Goal: Task Accomplishment & Management: Manage account settings

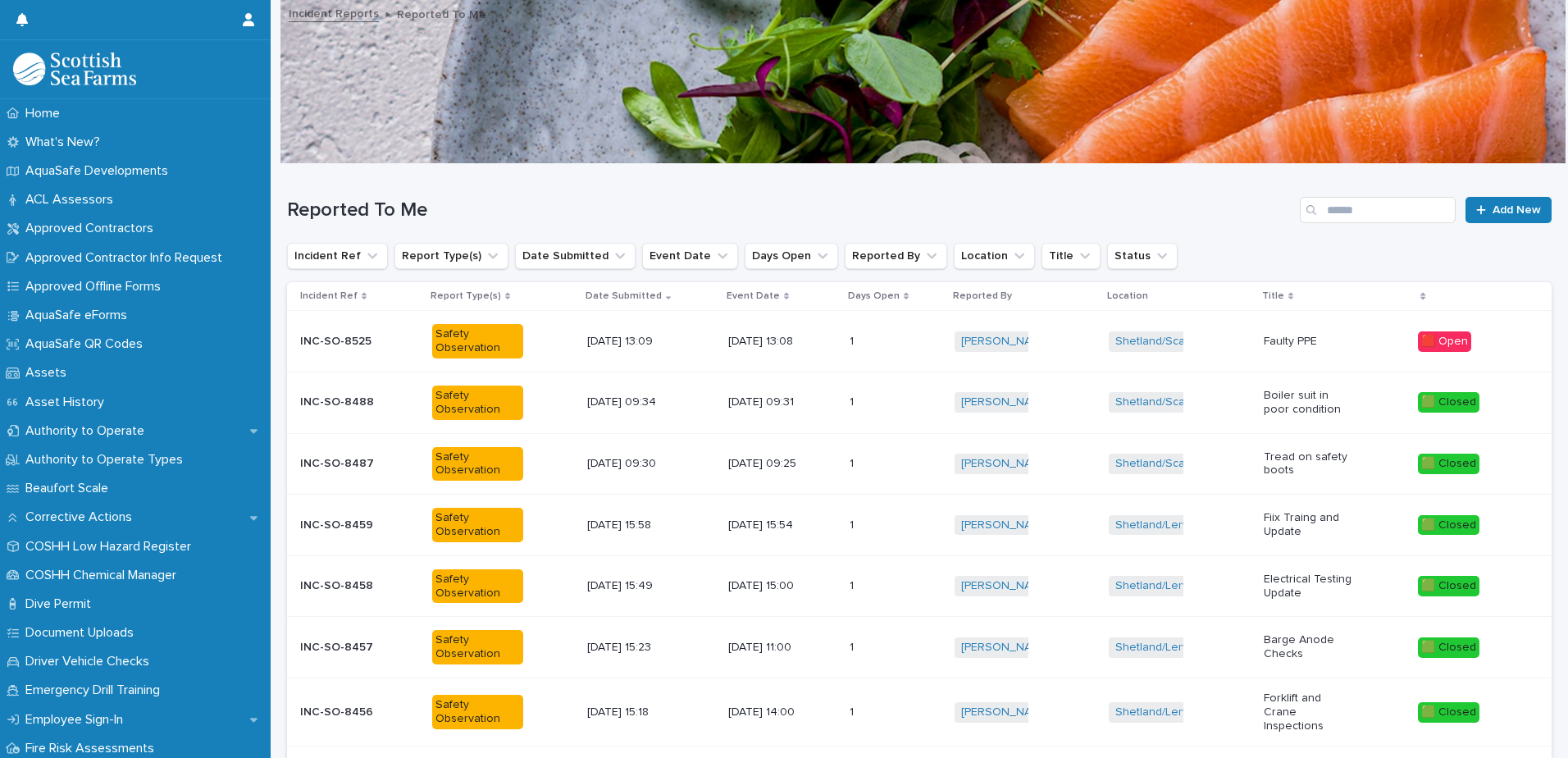
click at [331, 342] on p "INC-SO-8525" at bounding box center [337, 339] width 75 height 17
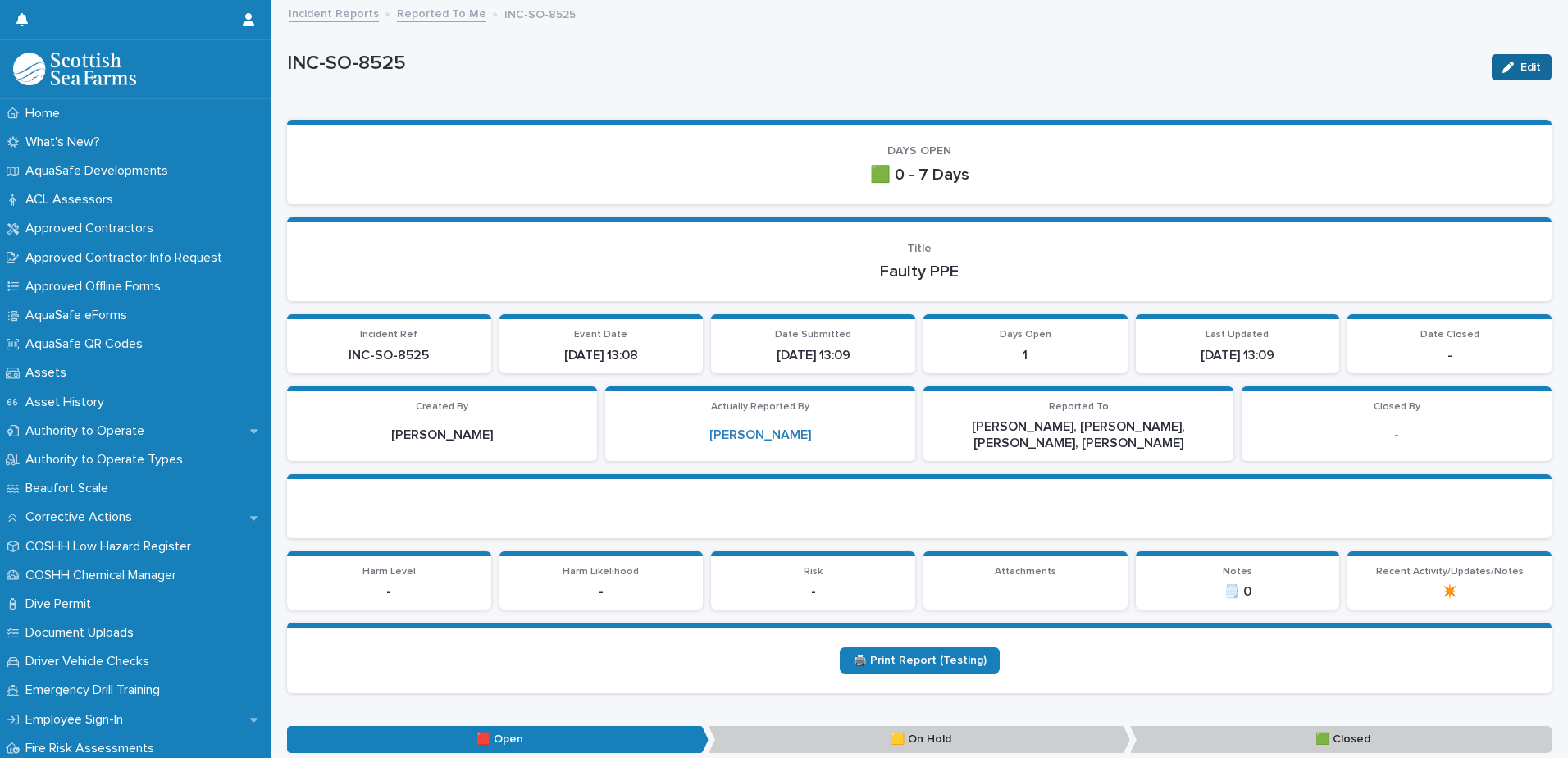
click at [1520, 66] on span "Edit" at bounding box center [1530, 67] width 20 height 12
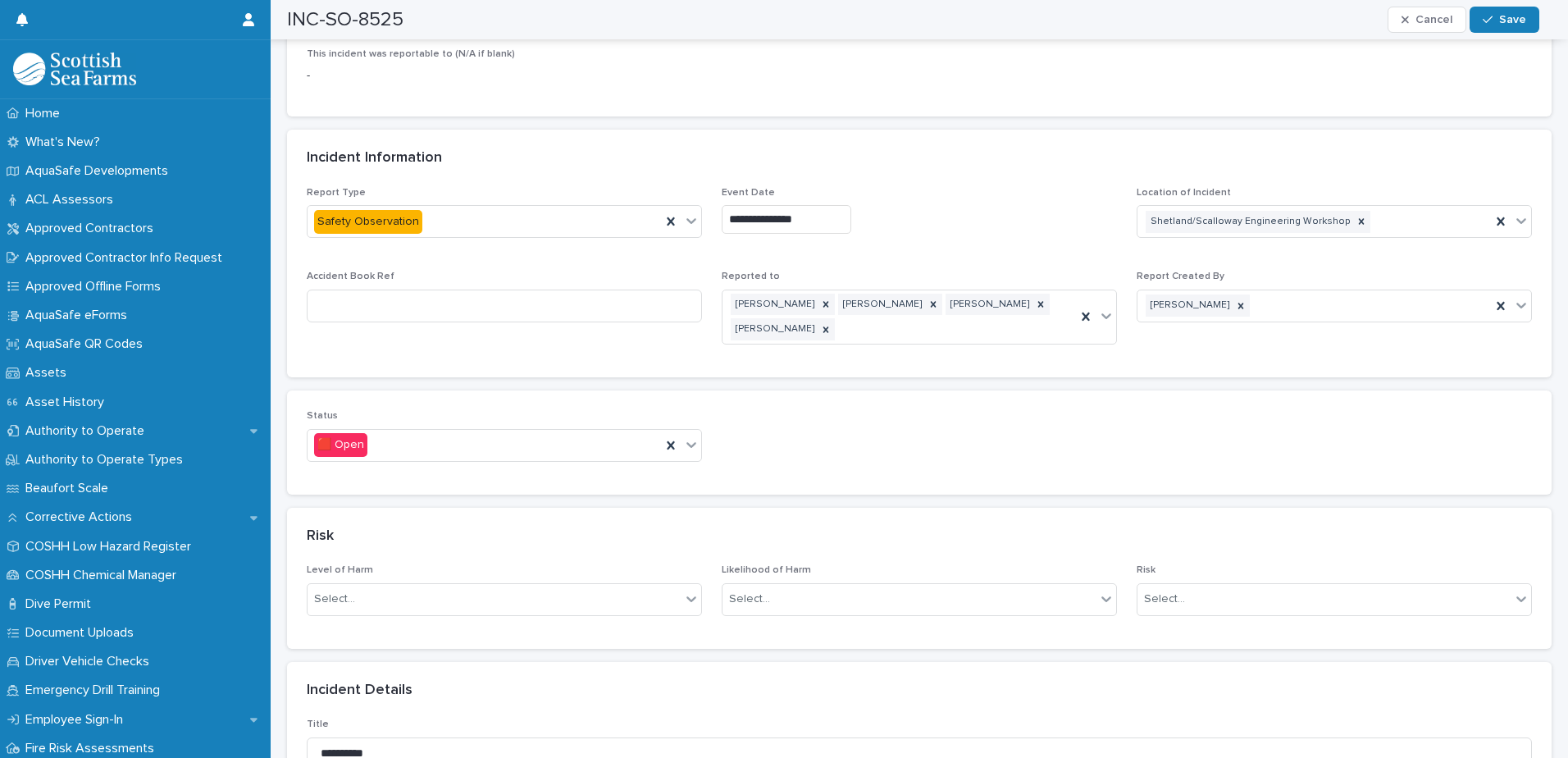
scroll to position [738, 0]
click at [683, 445] on icon at bounding box center [691, 444] width 16 height 16
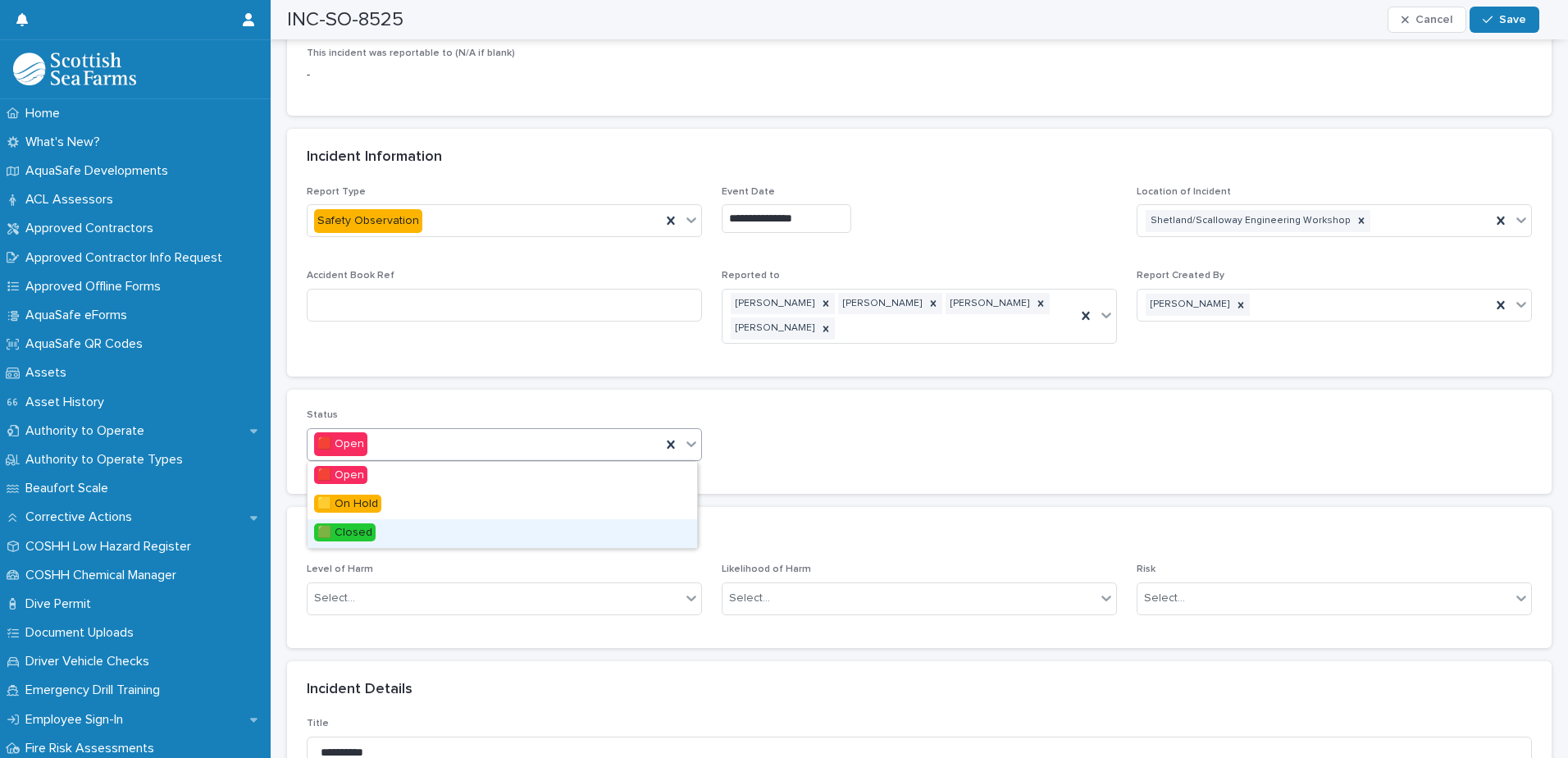
click at [350, 530] on span "🟩 Closed" at bounding box center [344, 532] width 61 height 18
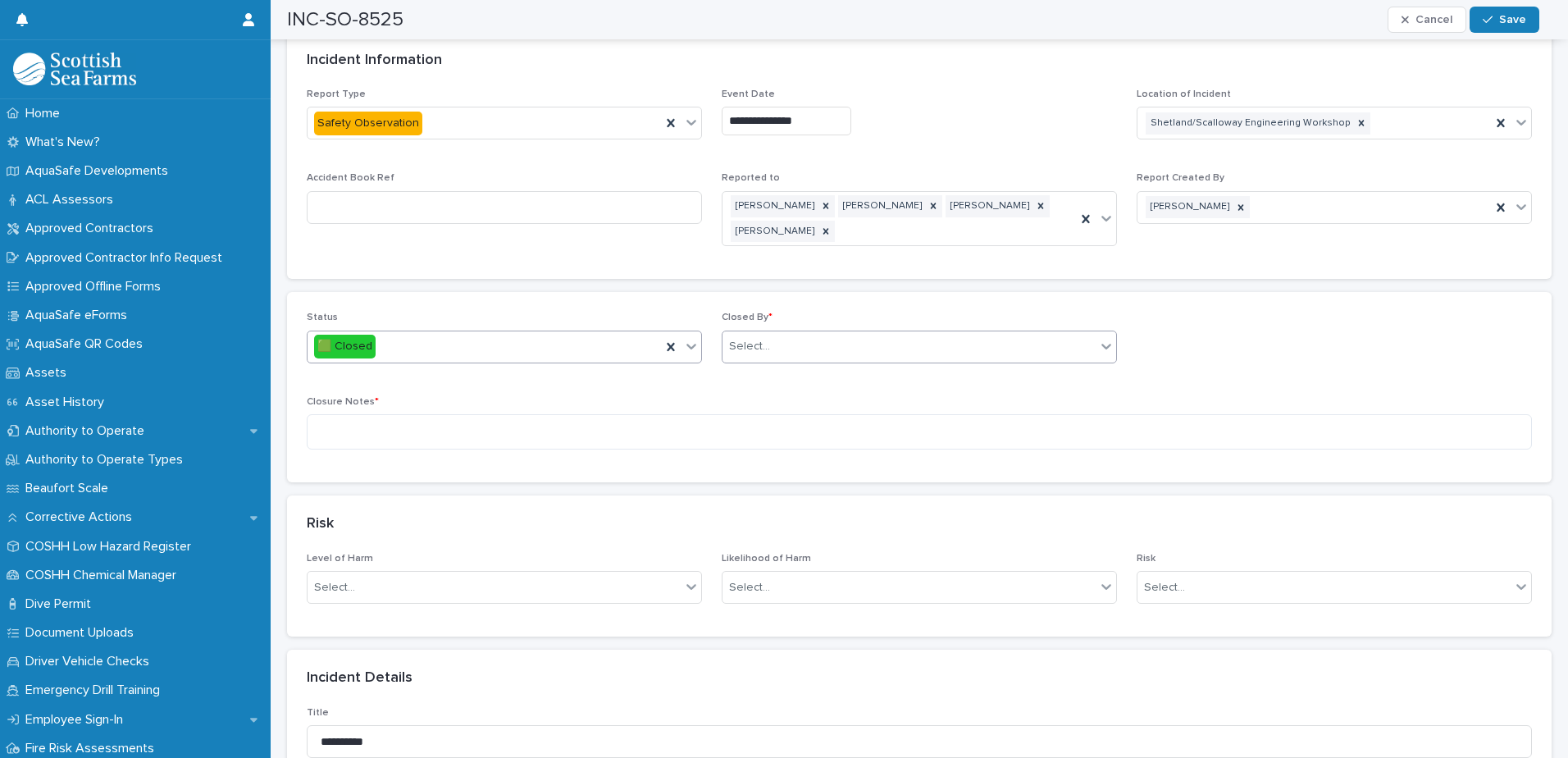
click at [776, 344] on div "Select..." at bounding box center [908, 346] width 373 height 27
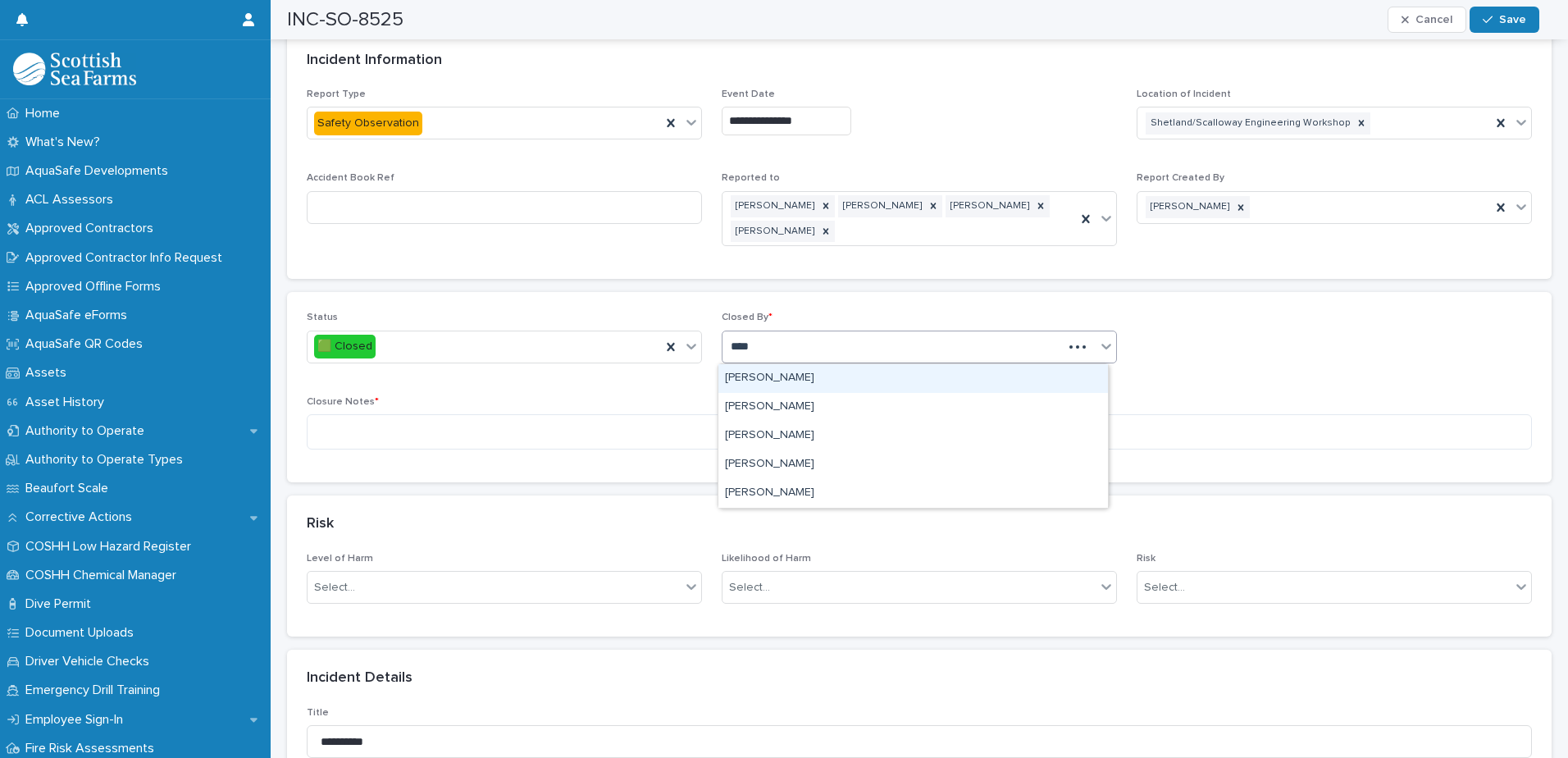
type input "*****"
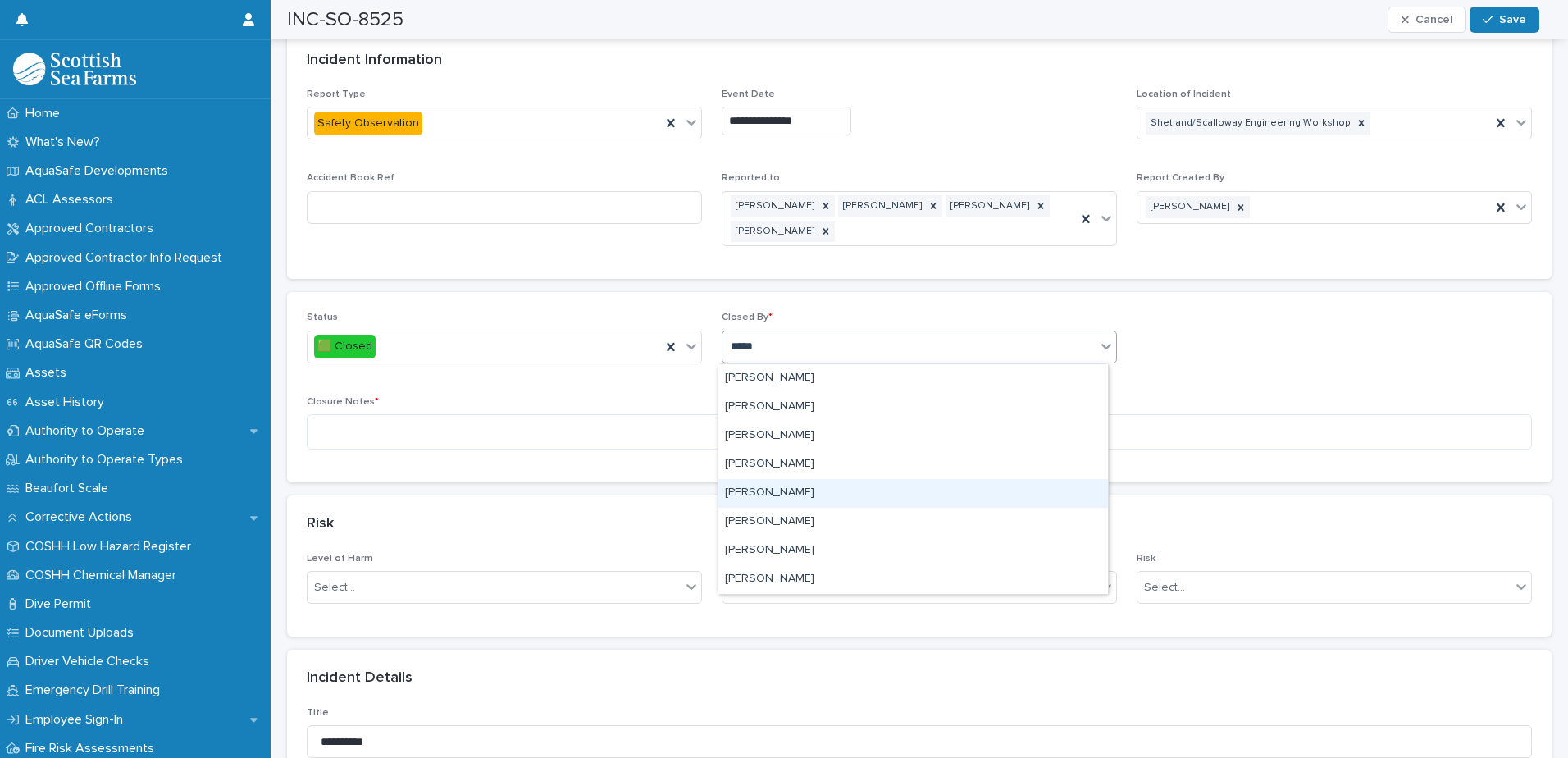
drag, startPoint x: 749, startPoint y: 493, endPoint x: 699, endPoint y: 501, distance: 50.6
click at [749, 493] on div "[PERSON_NAME]" at bounding box center [913, 493] width 390 height 28
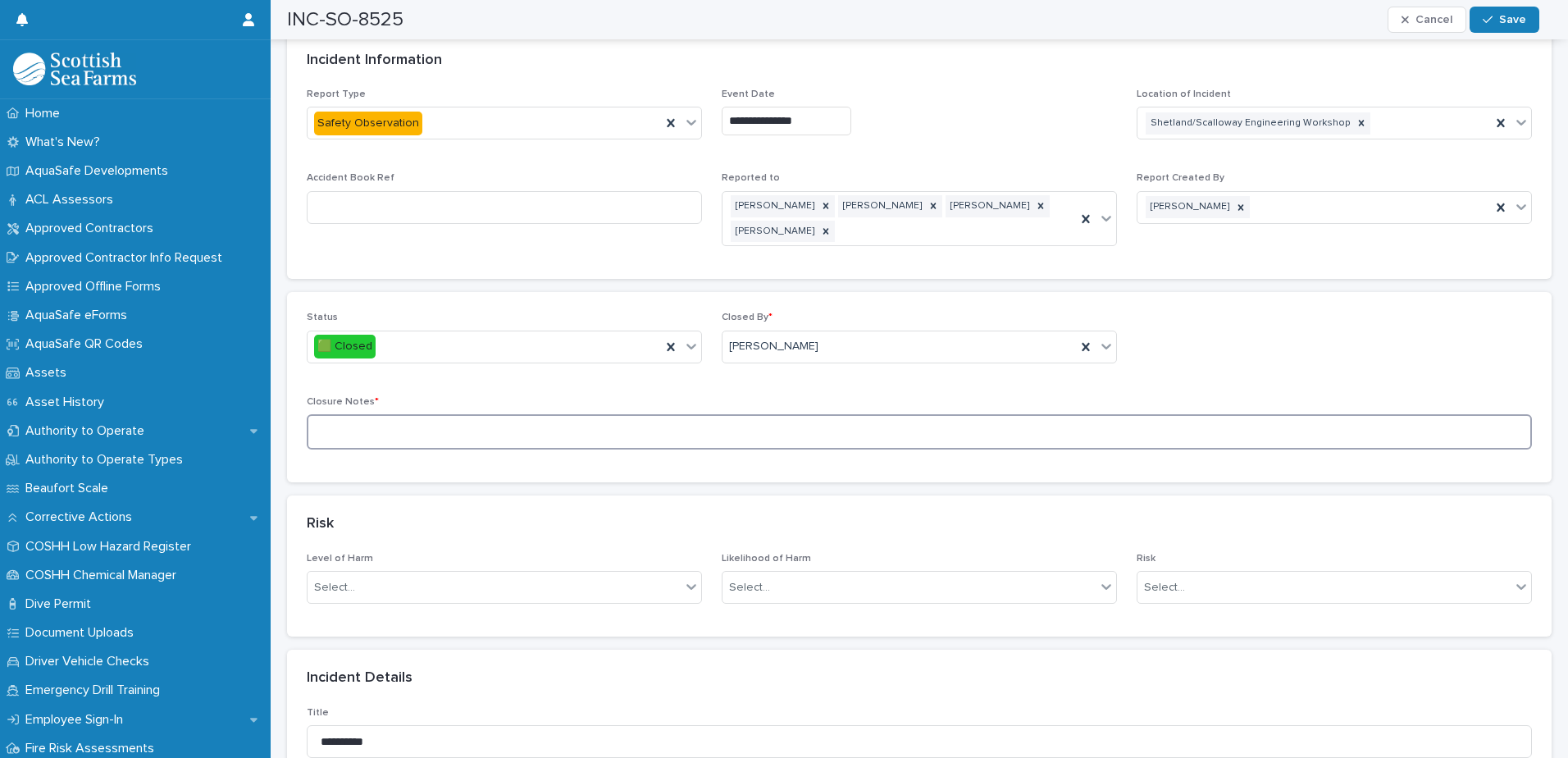
click at [331, 437] on textarea at bounding box center [919, 432] width 1225 height 36
type textarea "**********"
click at [1492, 20] on icon "button" at bounding box center [1487, 20] width 10 height 12
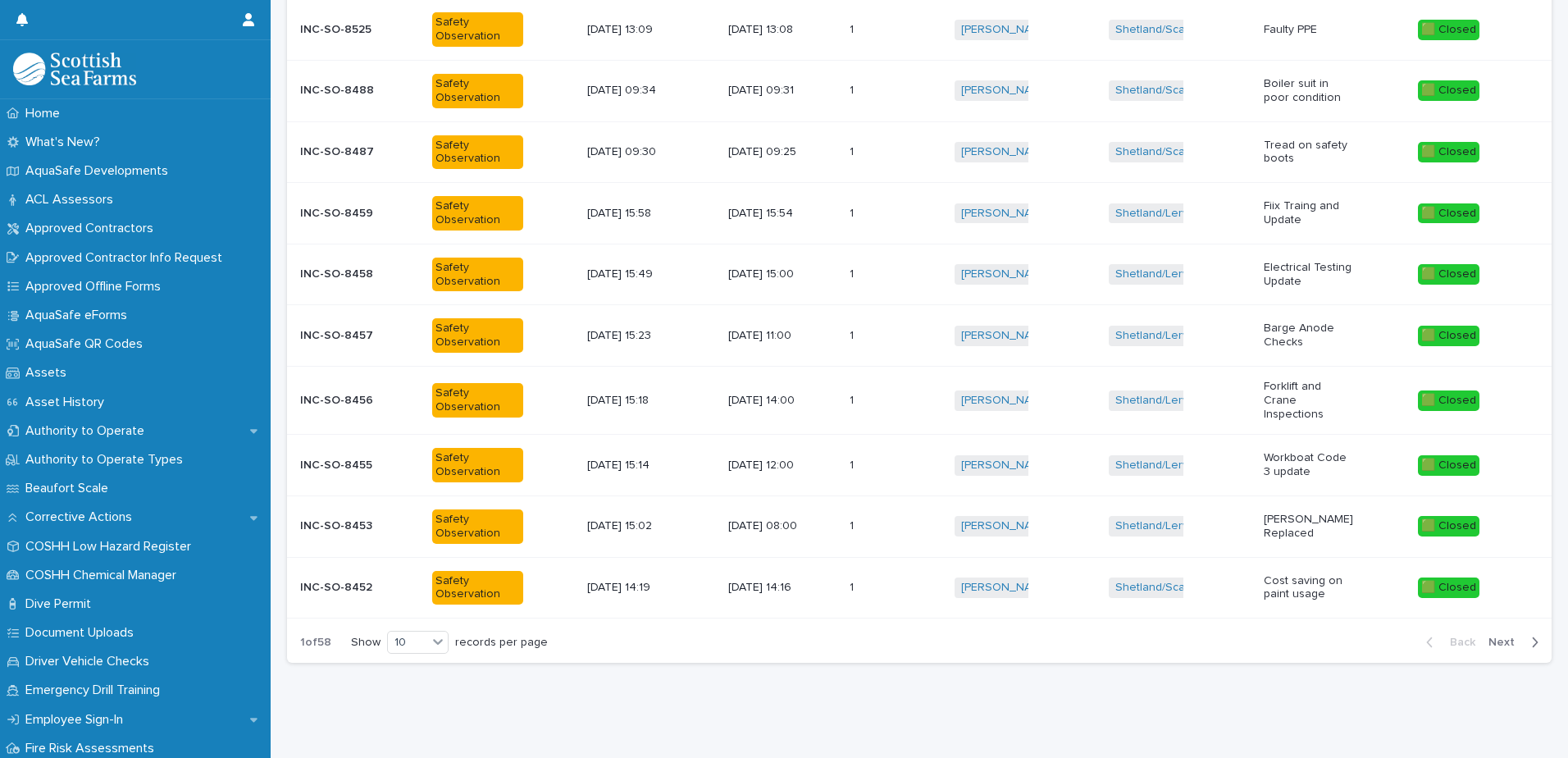
scroll to position [12, 0]
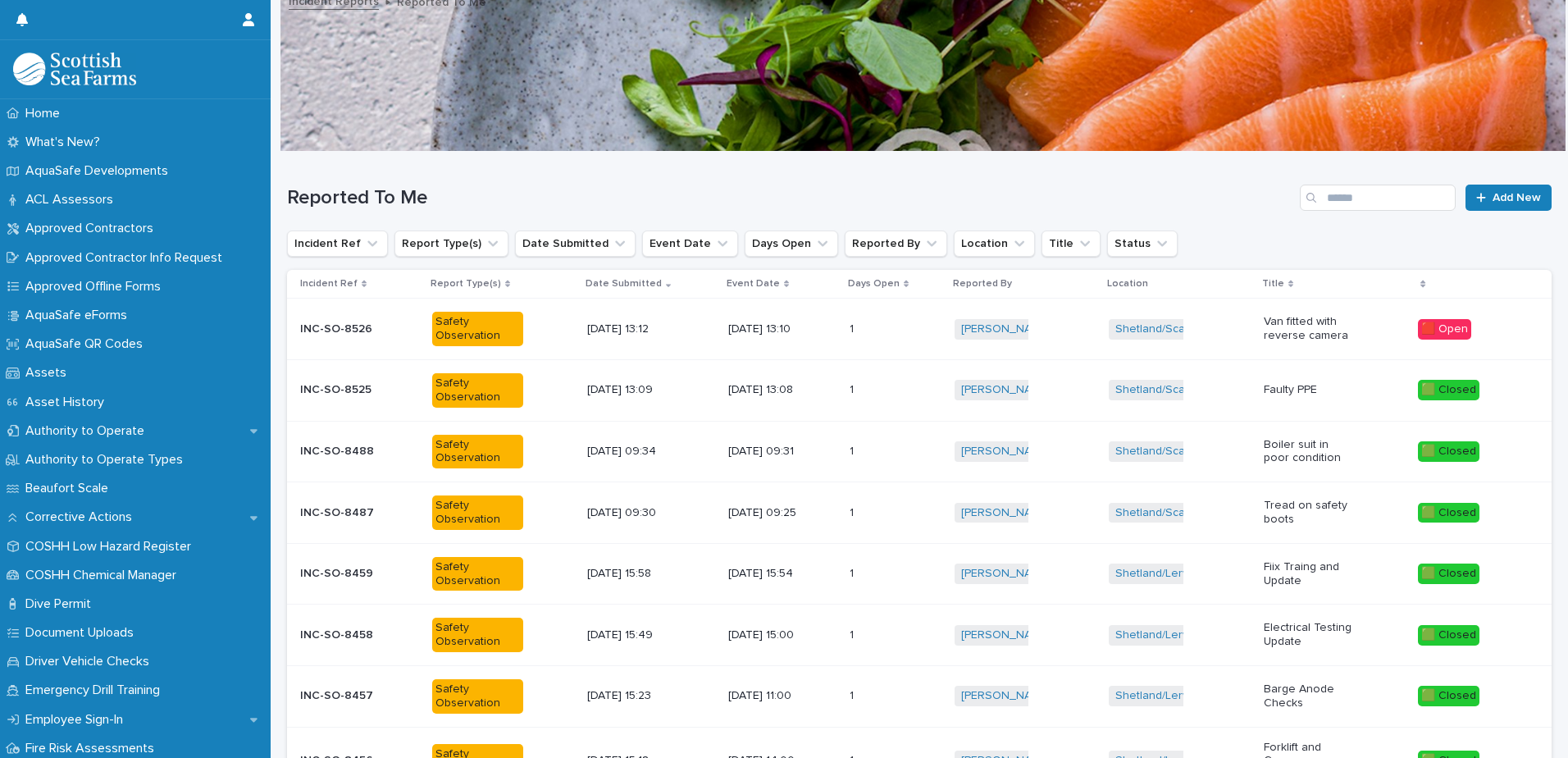
click at [337, 327] on p "INC-SO-8526" at bounding box center [337, 327] width 76 height 17
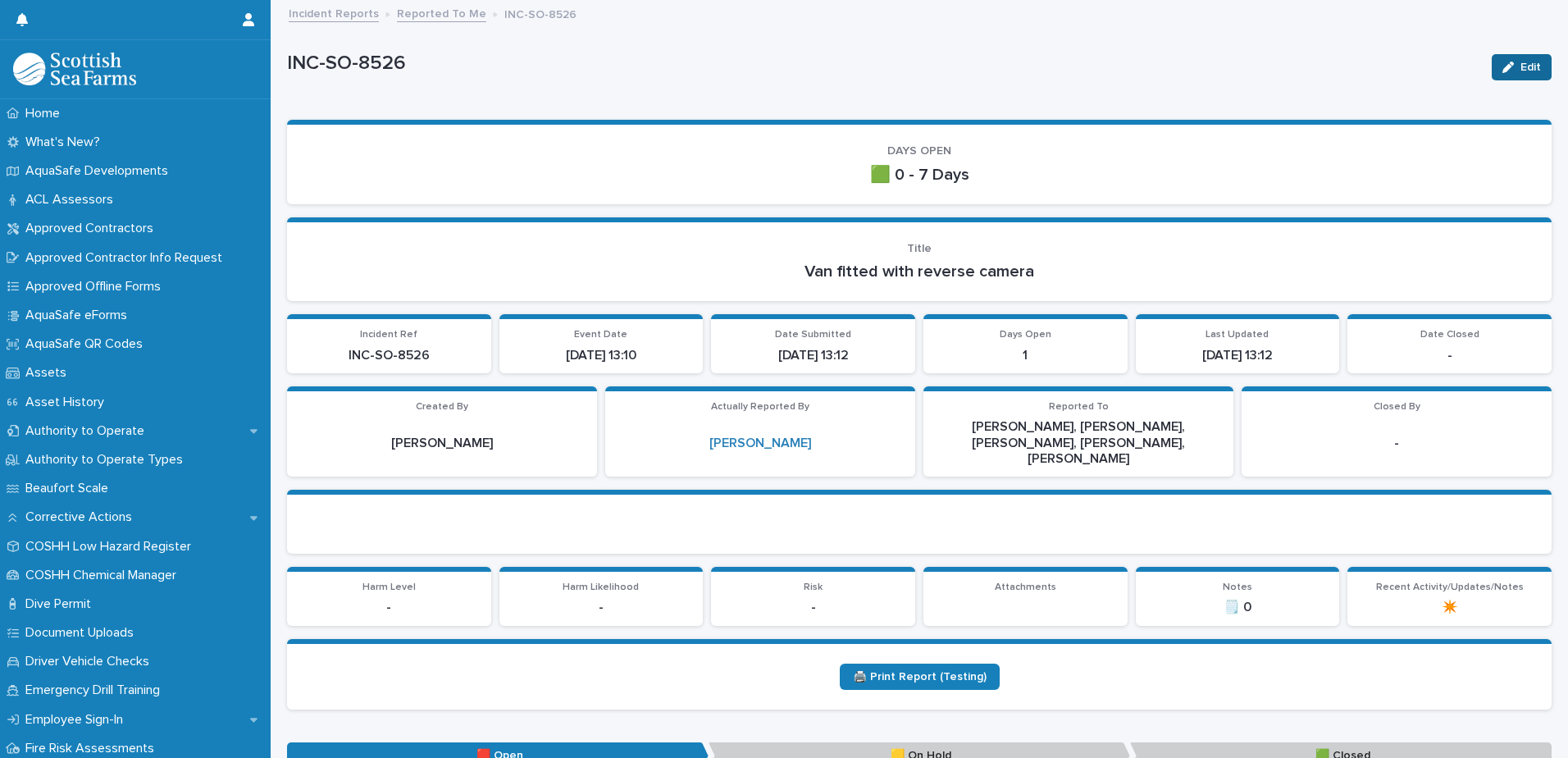
click at [1520, 63] on span "Edit" at bounding box center [1530, 67] width 20 height 12
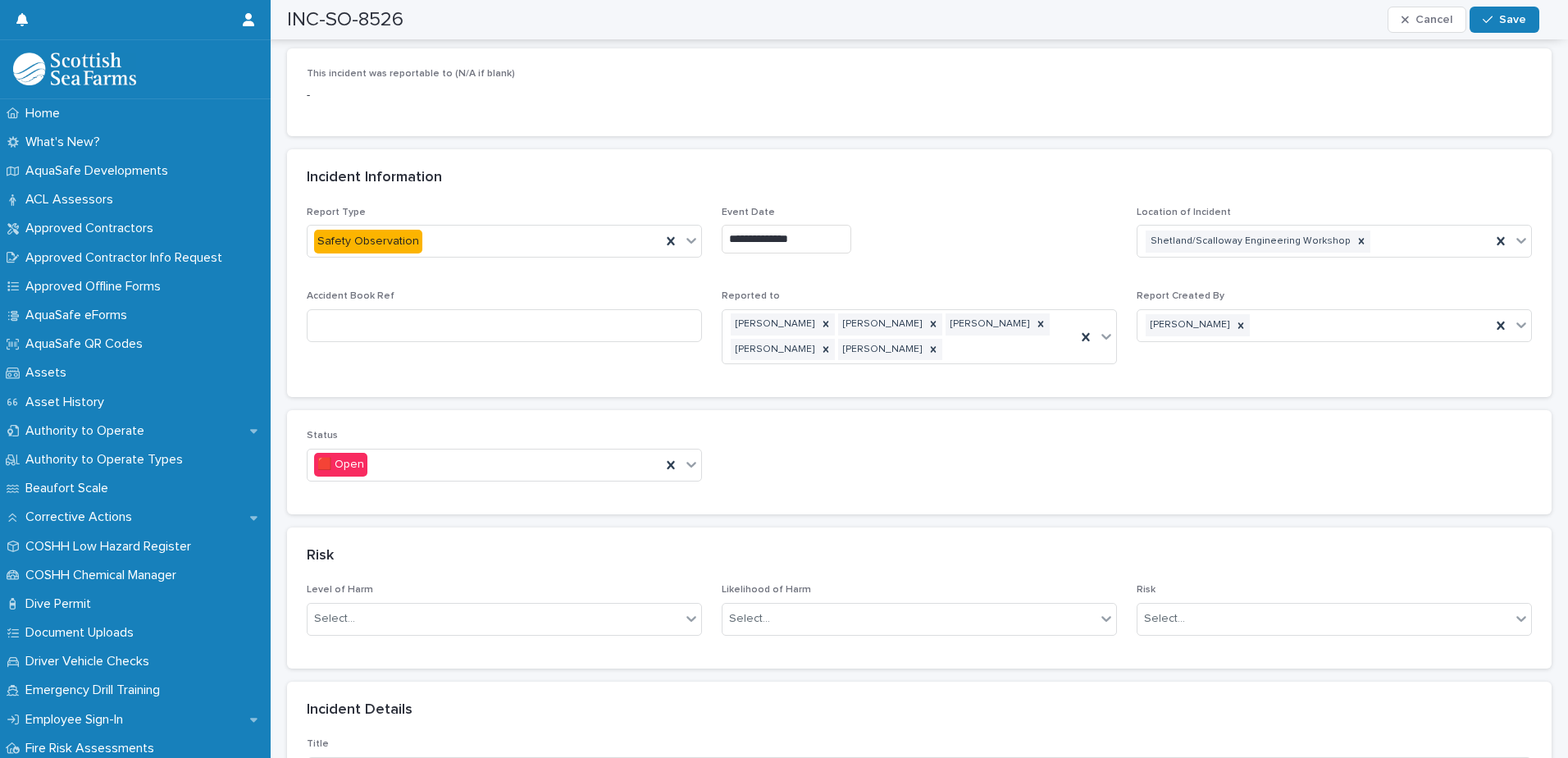
scroll to position [738, 0]
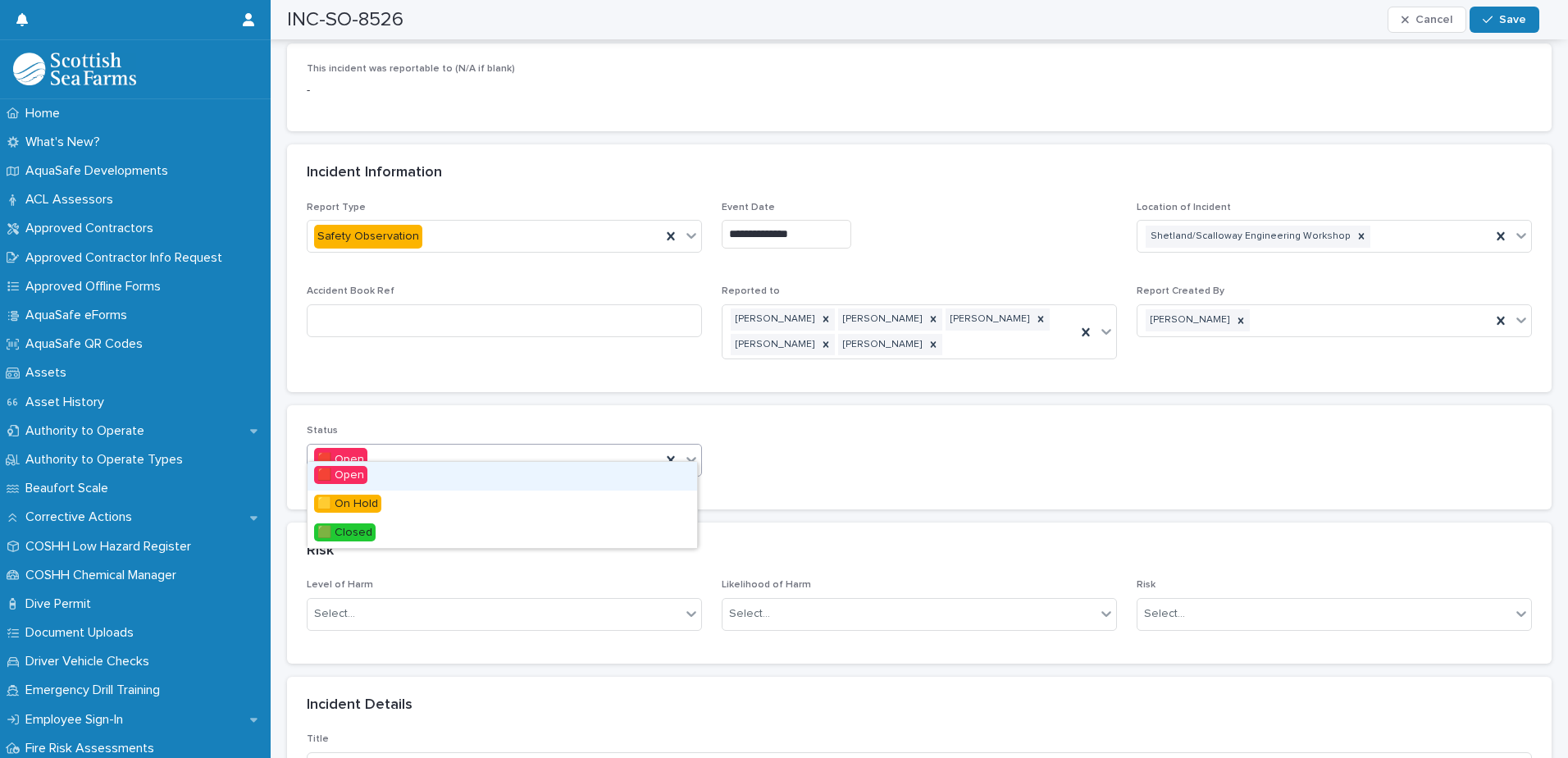
click at [687, 457] on icon at bounding box center [691, 460] width 10 height 5
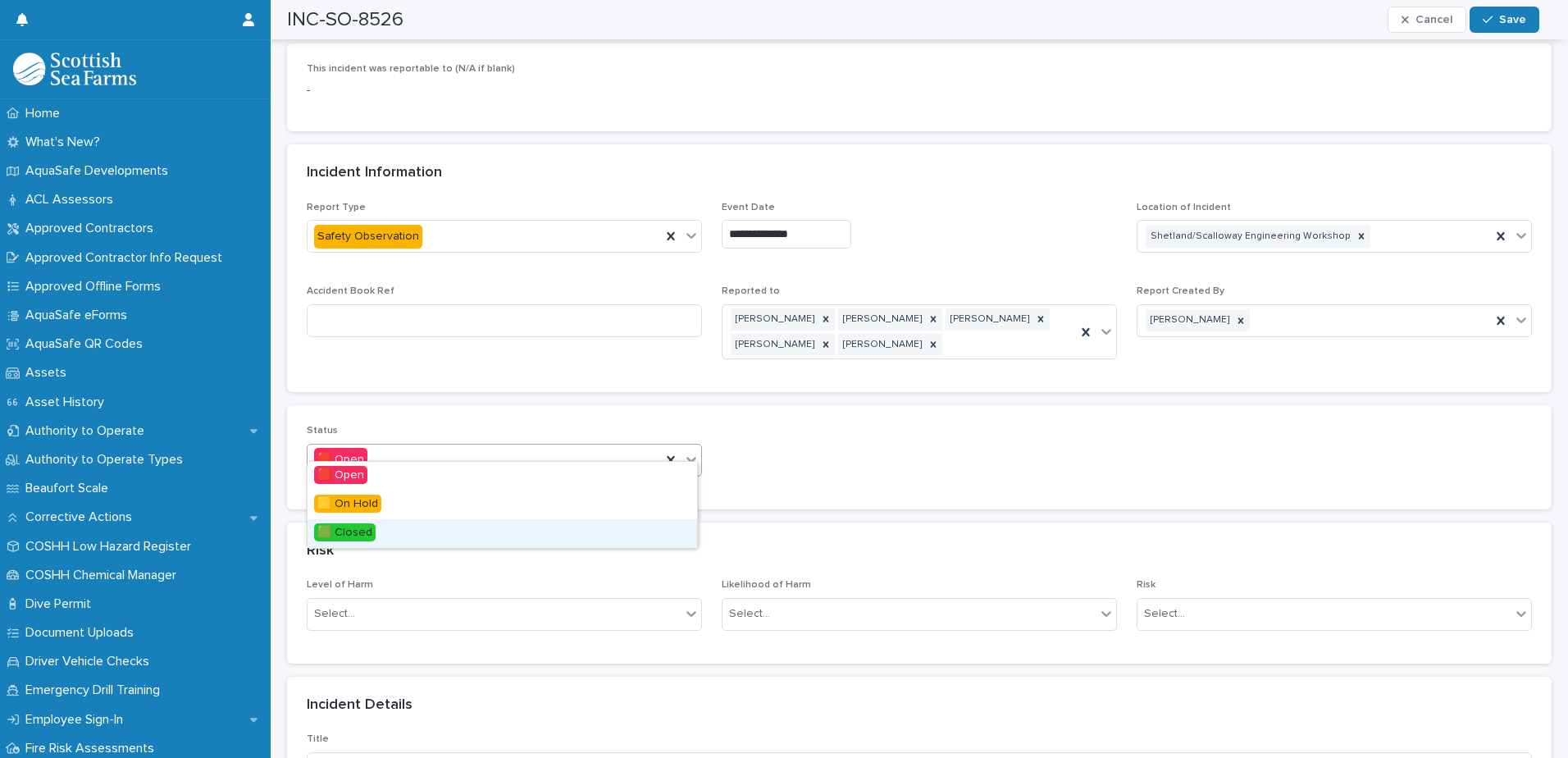
click at [348, 533] on span "🟩 Closed" at bounding box center [344, 532] width 61 height 18
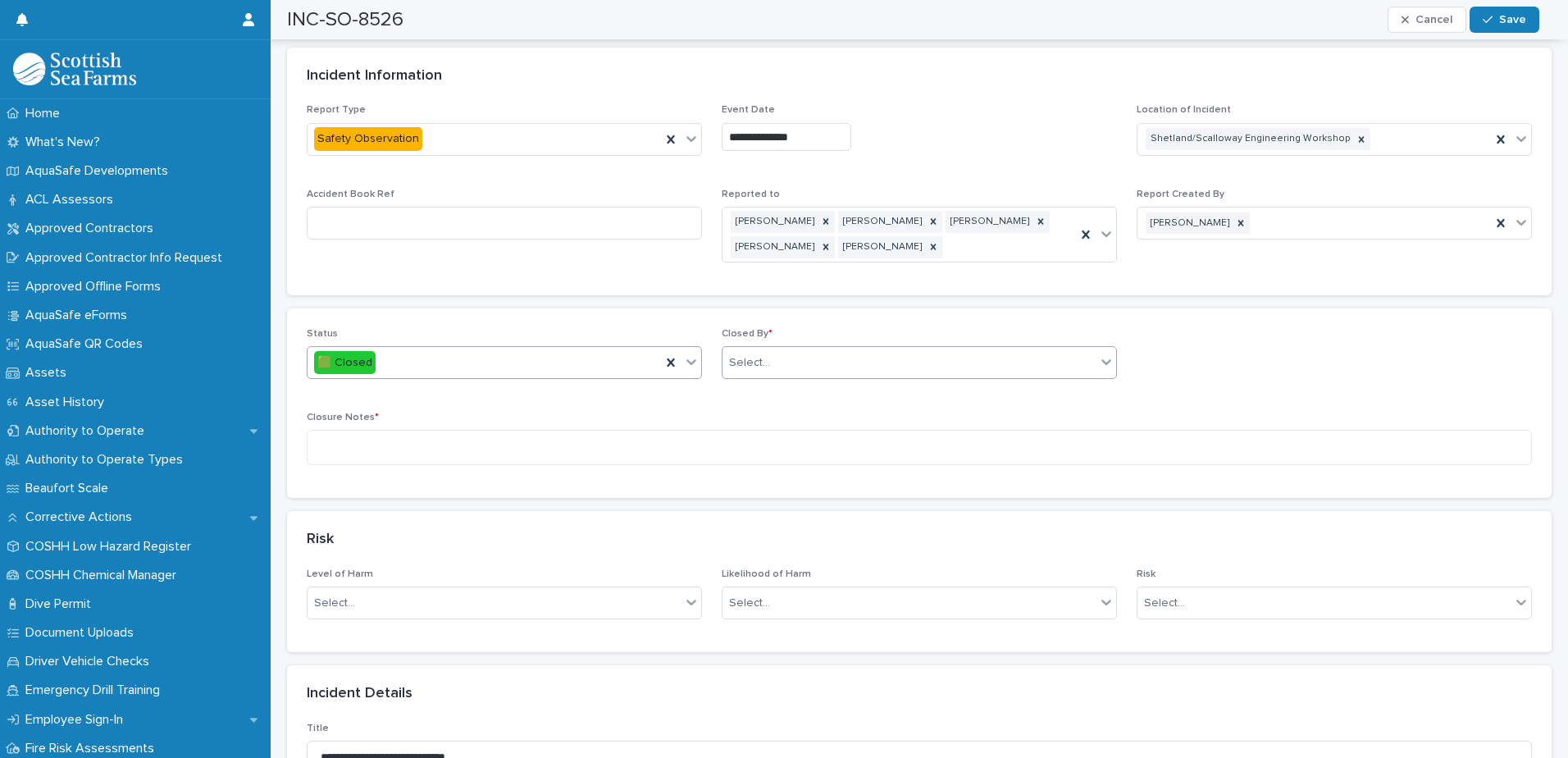
click at [834, 350] on div "Select..." at bounding box center [908, 363] width 373 height 27
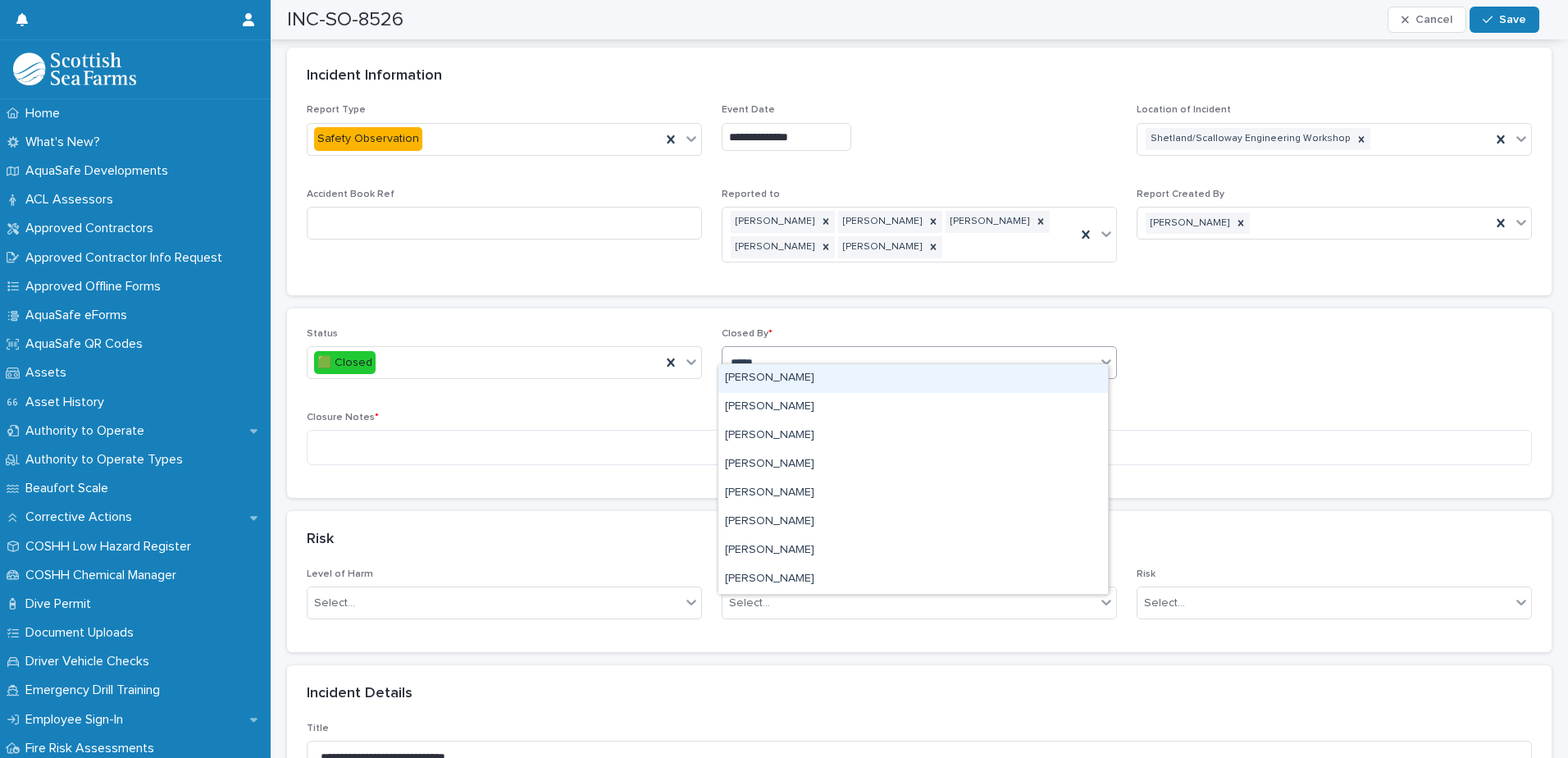
type input "******"
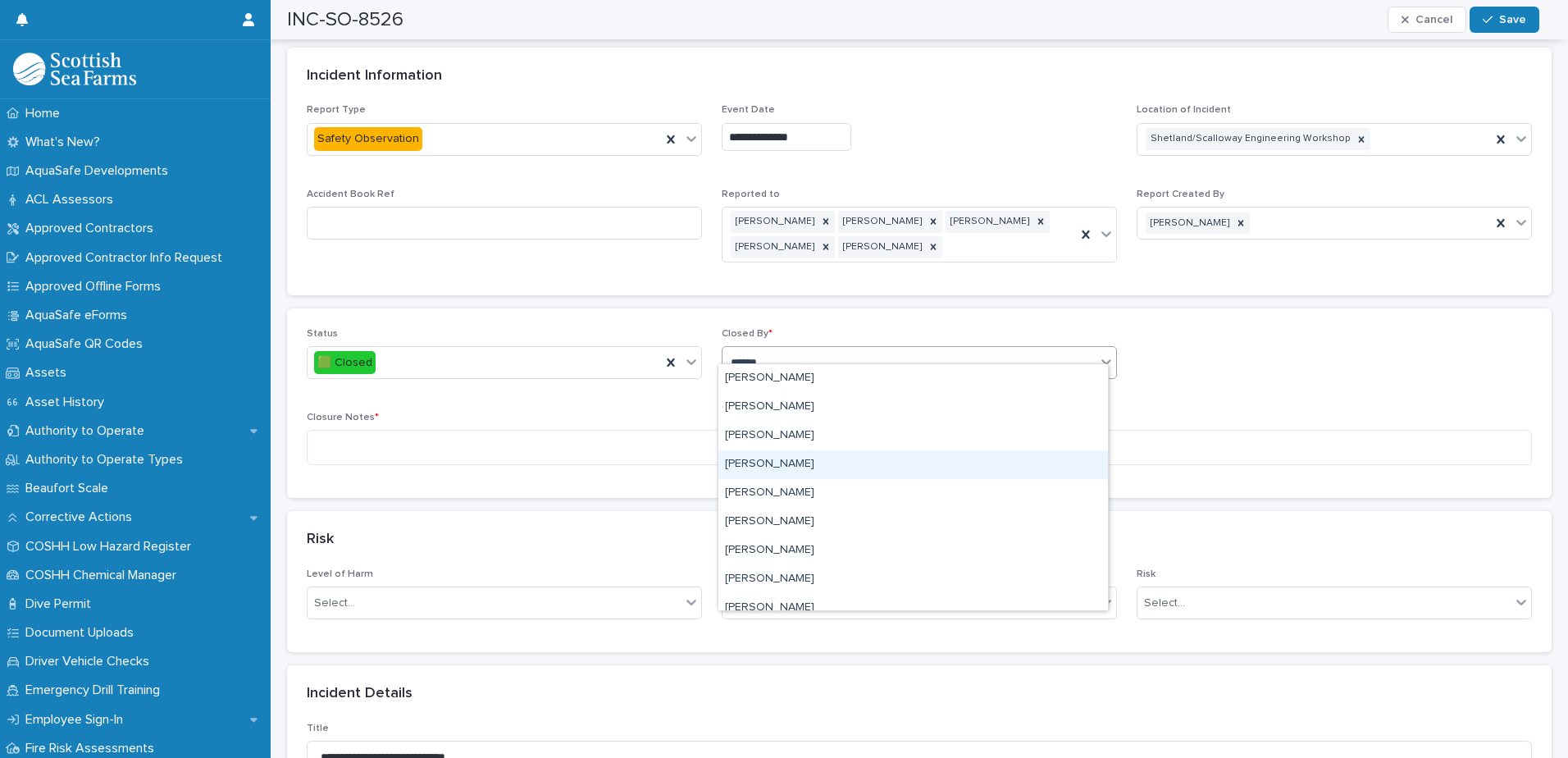
click at [759, 463] on div "[PERSON_NAME]" at bounding box center [913, 464] width 390 height 28
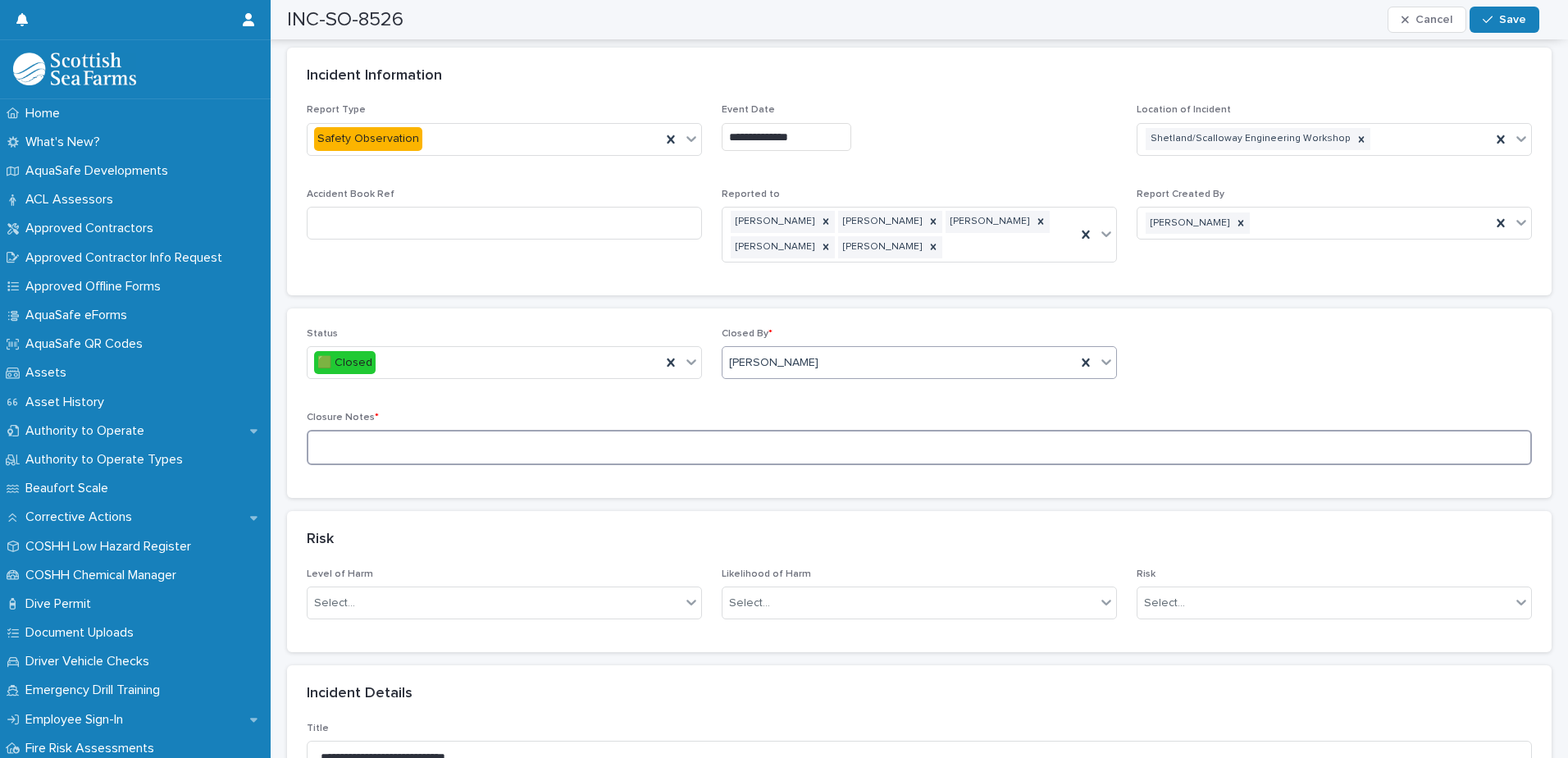
click at [368, 431] on textarea at bounding box center [919, 448] width 1225 height 36
type textarea "**********"
click at [1500, 15] on span "Save" at bounding box center [1512, 20] width 27 height 12
